Goal: Find contact information: Find contact information

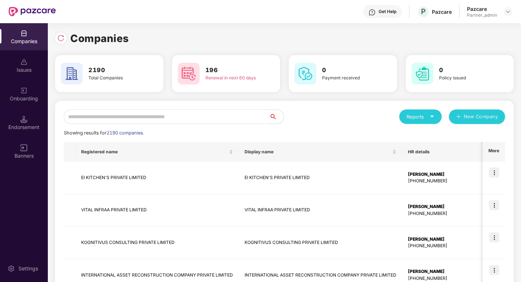
click at [153, 118] on input "text" at bounding box center [167, 116] width 206 height 14
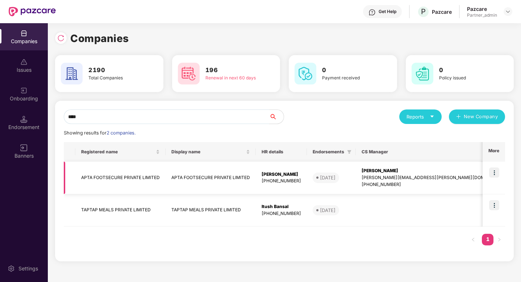
type input "****"
click at [498, 174] on img at bounding box center [494, 172] width 10 height 10
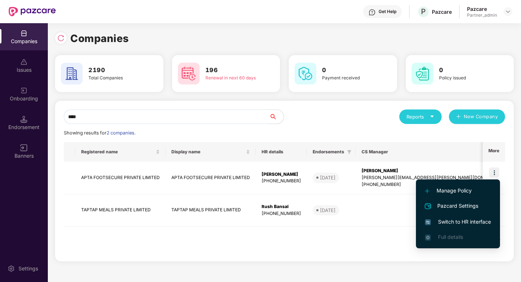
click at [456, 217] on li "Switch to HR interface" at bounding box center [458, 221] width 84 height 15
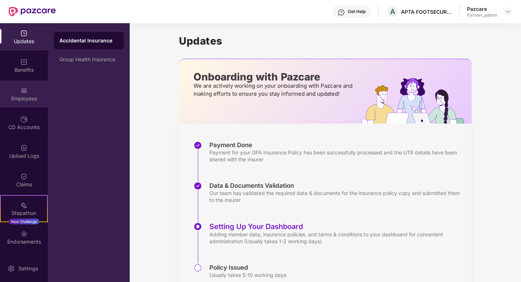
click at [20, 101] on div "Employees" at bounding box center [24, 98] width 48 height 7
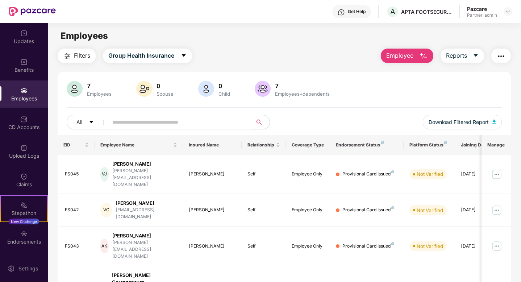
click at [154, 46] on main "Employees Filters Group Health Insurance Employee Reports 7 Employees 0 Spouse …" at bounding box center [284, 164] width 473 height 282
click at [154, 59] on span "Group Health Insurance" at bounding box center [141, 55] width 66 height 9
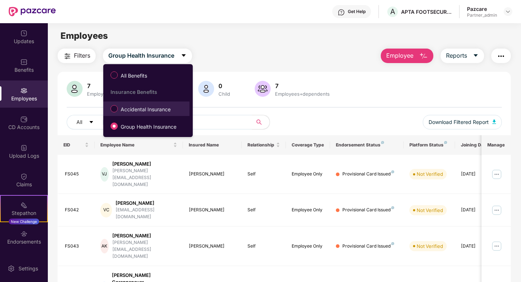
click at [150, 110] on span "Accidental Insurance" at bounding box center [146, 109] width 56 height 8
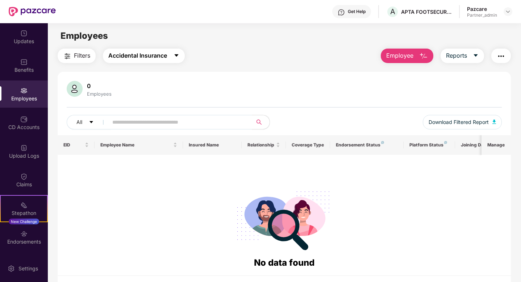
click at [158, 53] on span "Accidental Insurance" at bounding box center [137, 55] width 59 height 9
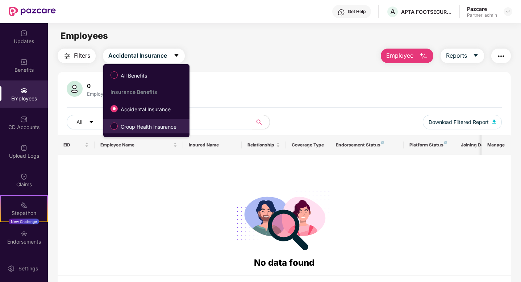
click at [155, 128] on span "Group Health Insurance" at bounding box center [149, 127] width 62 height 8
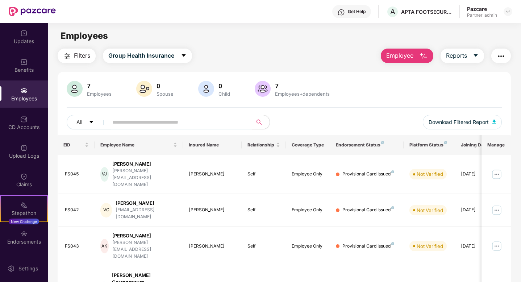
click at [72, 57] on img "button" at bounding box center [67, 56] width 9 height 9
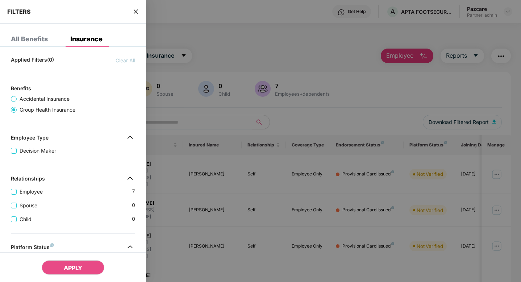
click at [138, 11] on icon "close" at bounding box center [136, 12] width 6 height 6
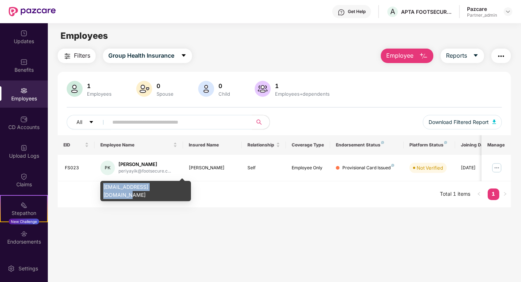
drag, startPoint x: 169, startPoint y: 189, endPoint x: 103, endPoint y: 190, distance: 65.6
click at [103, 190] on div "periyayik@footsecure.com" at bounding box center [145, 191] width 91 height 20
copy div "periyayik@footsecure.com"
